Goal: Navigation & Orientation: Find specific page/section

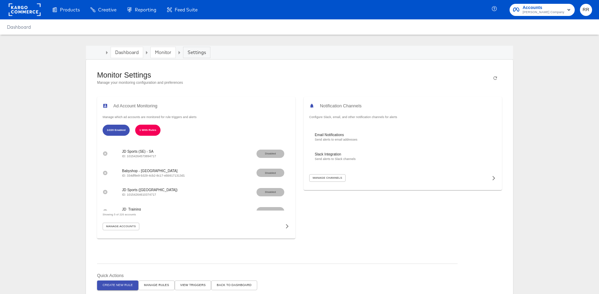
click at [127, 56] on div "Dashboard" at bounding box center [127, 52] width 32 height 11
click at [158, 50] on link "Monitor" at bounding box center [163, 52] width 16 height 6
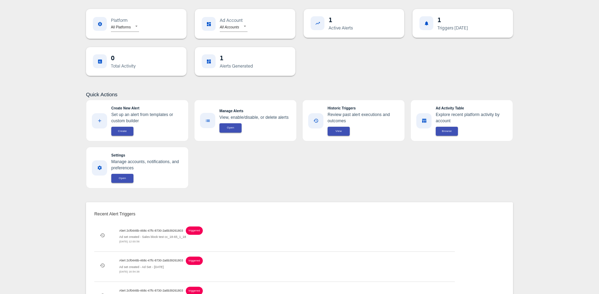
scroll to position [79, 0]
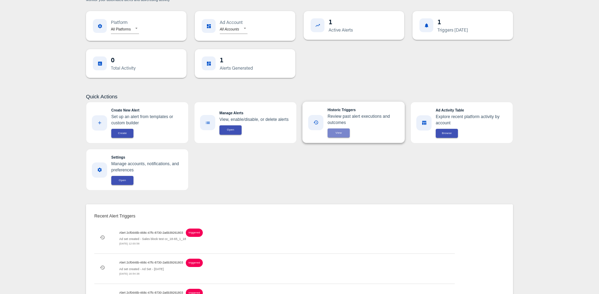
click at [337, 114] on span "View" at bounding box center [338, 133] width 14 height 5
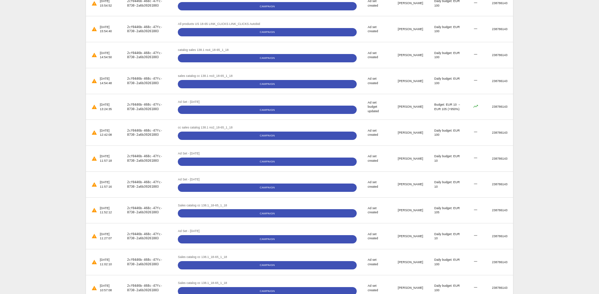
scroll to position [557, 0]
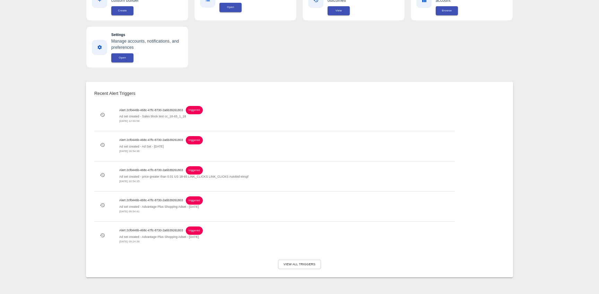
scroll to position [79, 0]
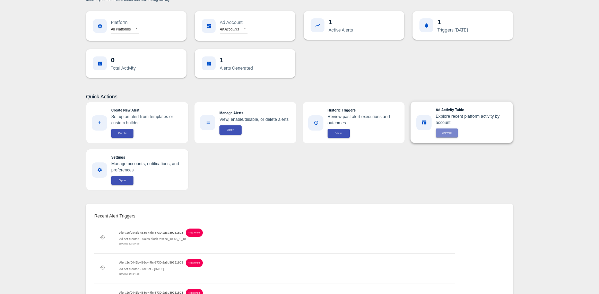
click at [448, 114] on button "Browse" at bounding box center [446, 133] width 22 height 9
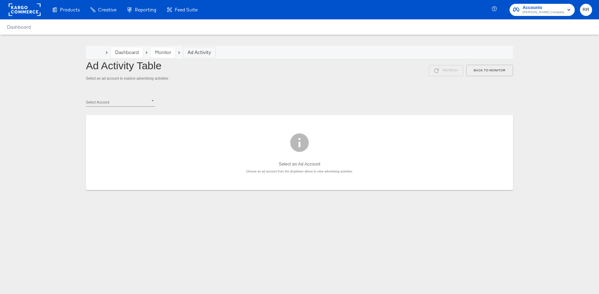
click at [127, 106] on body "Products Creative Reporting Feed Suite Accounts [PERSON_NAME] Company RR Dashbo…" at bounding box center [299, 147] width 599 height 294
click at [127, 114] on li "Stitcher Live ( 238786143 )" at bounding box center [120, 111] width 69 height 9
type input "238786143"
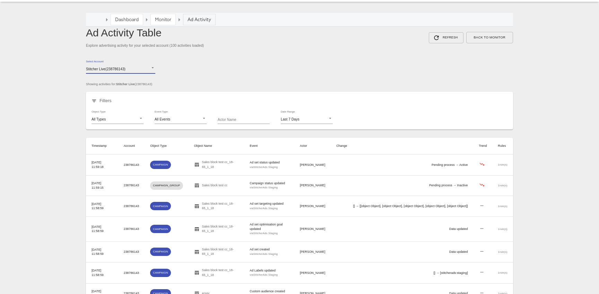
scroll to position [36, 0]
